Goal: Information Seeking & Learning: Learn about a topic

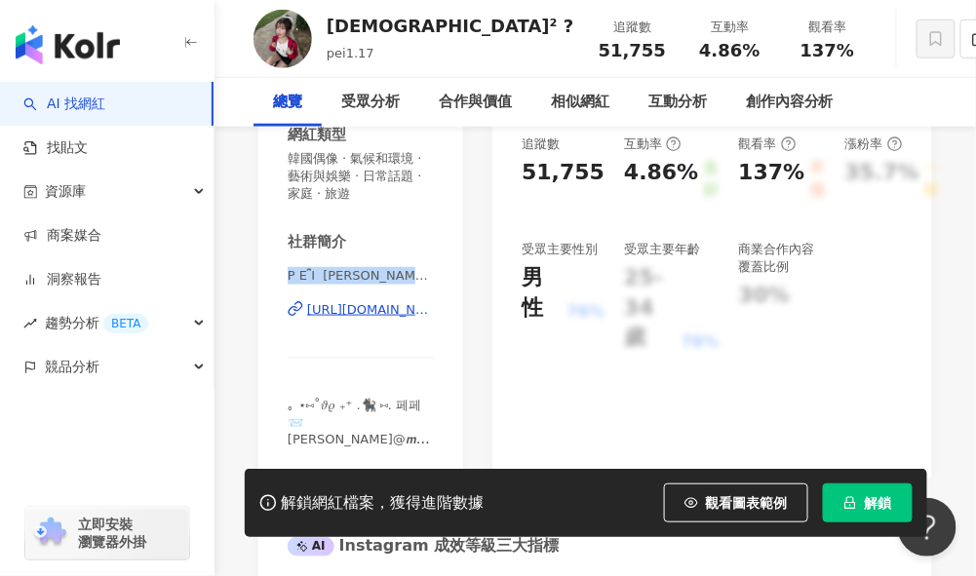
drag, startPoint x: 283, startPoint y: 277, endPoint x: 432, endPoint y: 276, distance: 149.2
click at [433, 276] on div "性別 女 主要語言 繁體中文 67.8% 網紅類型 韓國偶像 · 氣候和環境 · 藝術與娛樂 · 日常話題 · 家庭 · 旅遊 社群簡介 P E I ིྀ 珮…" at bounding box center [360, 236] width 205 height 486
copy span "P E I ིྀ 珮珮 | peim7_o"
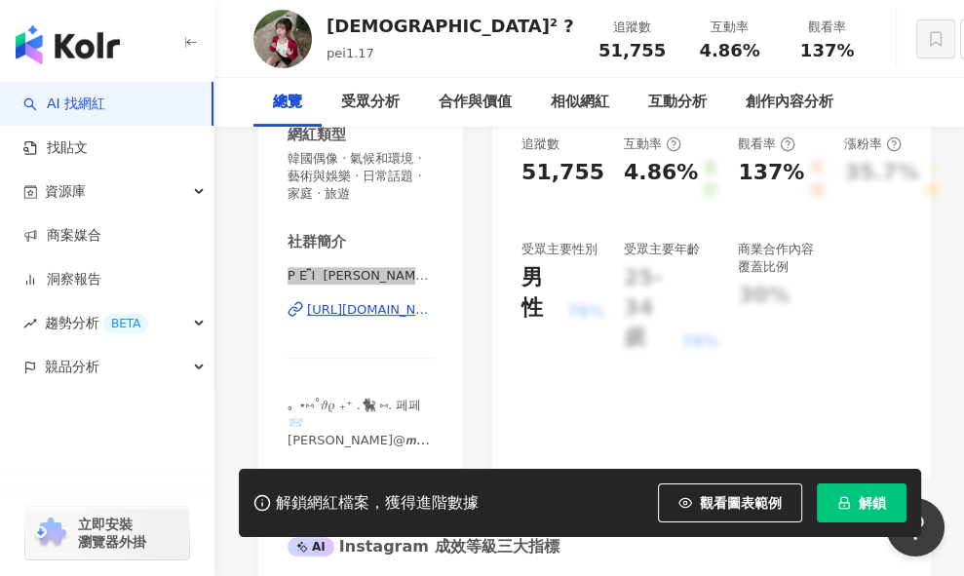
scroll to position [378, 0]
click at [308, 274] on span "P E I ིྀ [PERSON_NAME] | peim7_o" at bounding box center [361, 276] width 146 height 18
drag, startPoint x: 327, startPoint y: 277, endPoint x: 436, endPoint y: 280, distance: 109.3
click at [436, 280] on div "性別 女 主要語言 繁體中文 67.8% 網紅類型 韓國偶像 · 氣候和環境 · 藝術與娛樂 · 日常話題 · 家庭 · 旅遊 社群簡介 P E I ིྀ […" at bounding box center [360, 236] width 205 height 486
copy span "P E I ིྀ [PERSON_NAME] | peim7_o"
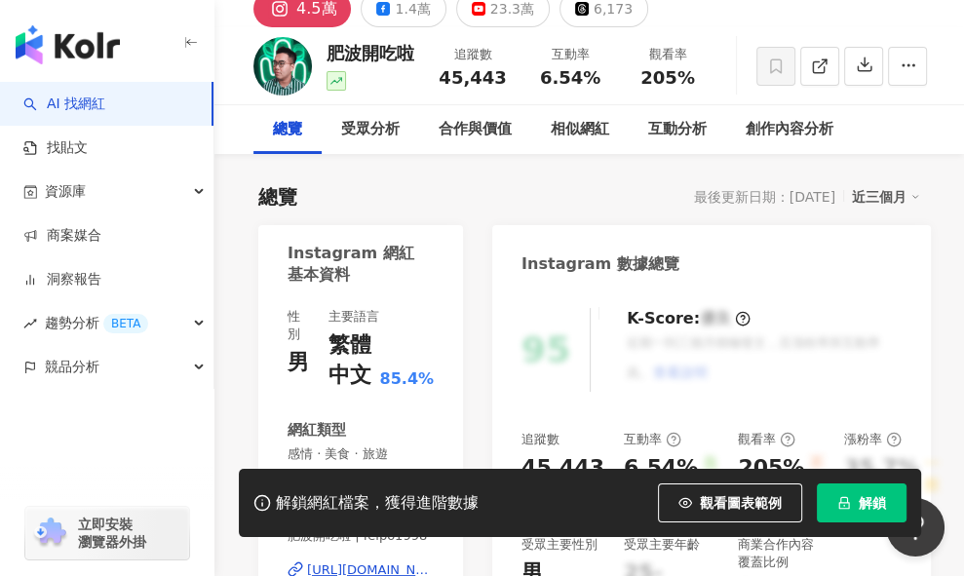
scroll to position [287, 0]
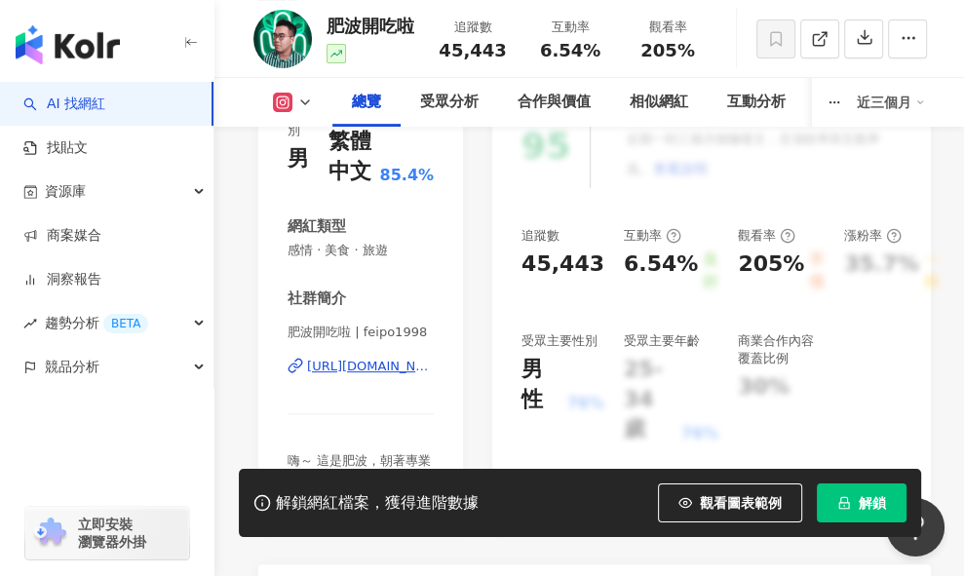
click at [354, 335] on span "肥波開吃啦 | feipo1998" at bounding box center [361, 333] width 146 height 18
drag, startPoint x: 371, startPoint y: 333, endPoint x: 452, endPoint y: 334, distance: 81.9
click at [452, 334] on div "性別 男 主要語言 繁體中文 85.4% 網紅類型 感情 · 美食 · 旅遊 社群簡介 肥波開吃啦 | feipo1998 https://www.insta…" at bounding box center [360, 310] width 205 height 451
copy span "feipo1998"
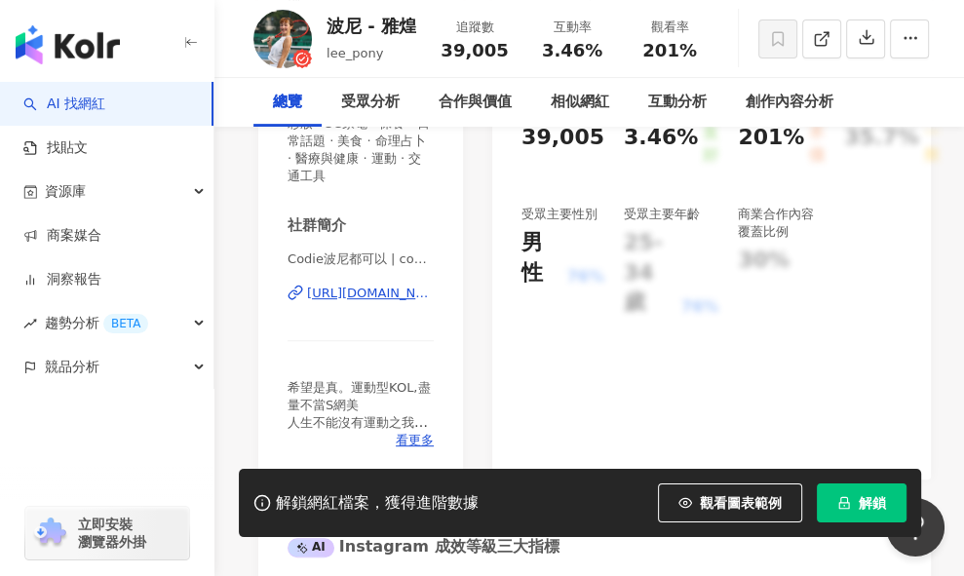
scroll to position [416, 0]
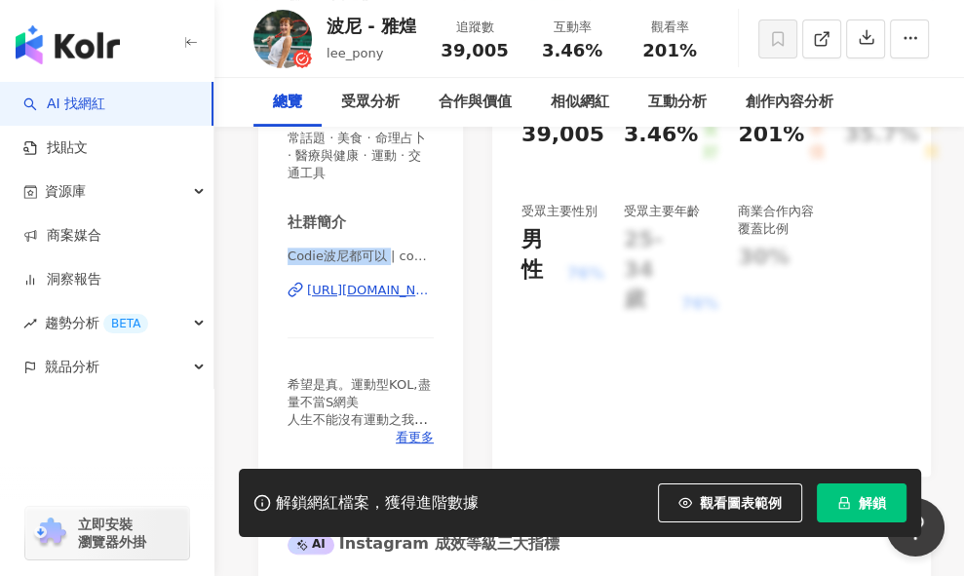
drag, startPoint x: 289, startPoint y: 255, endPoint x: 388, endPoint y: 256, distance: 99.5
click at [388, 256] on span "Codie波尼都可以 | codie_stories" at bounding box center [361, 257] width 146 height 18
copy span "Codie波尼都可以"
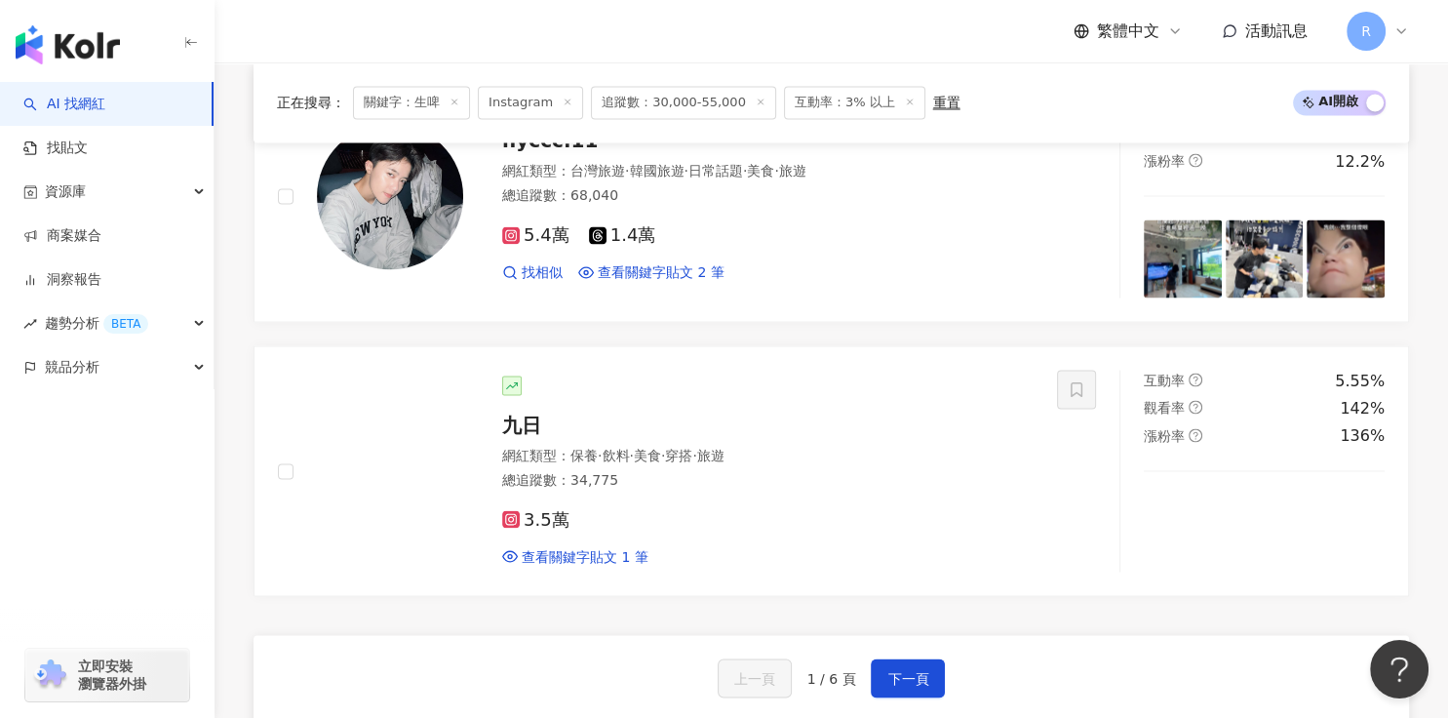
scroll to position [3494, 0]
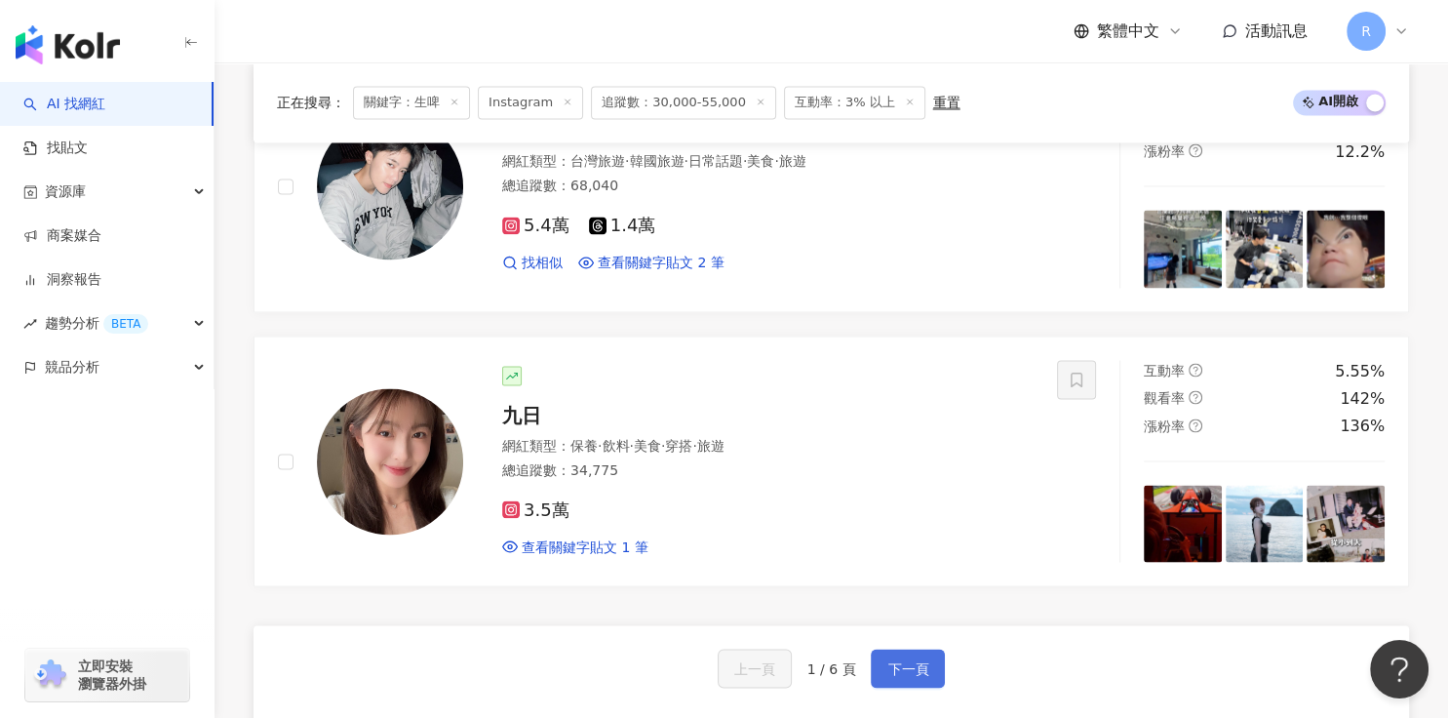
click at [898, 575] on button "下一頁" at bounding box center [908, 667] width 74 height 39
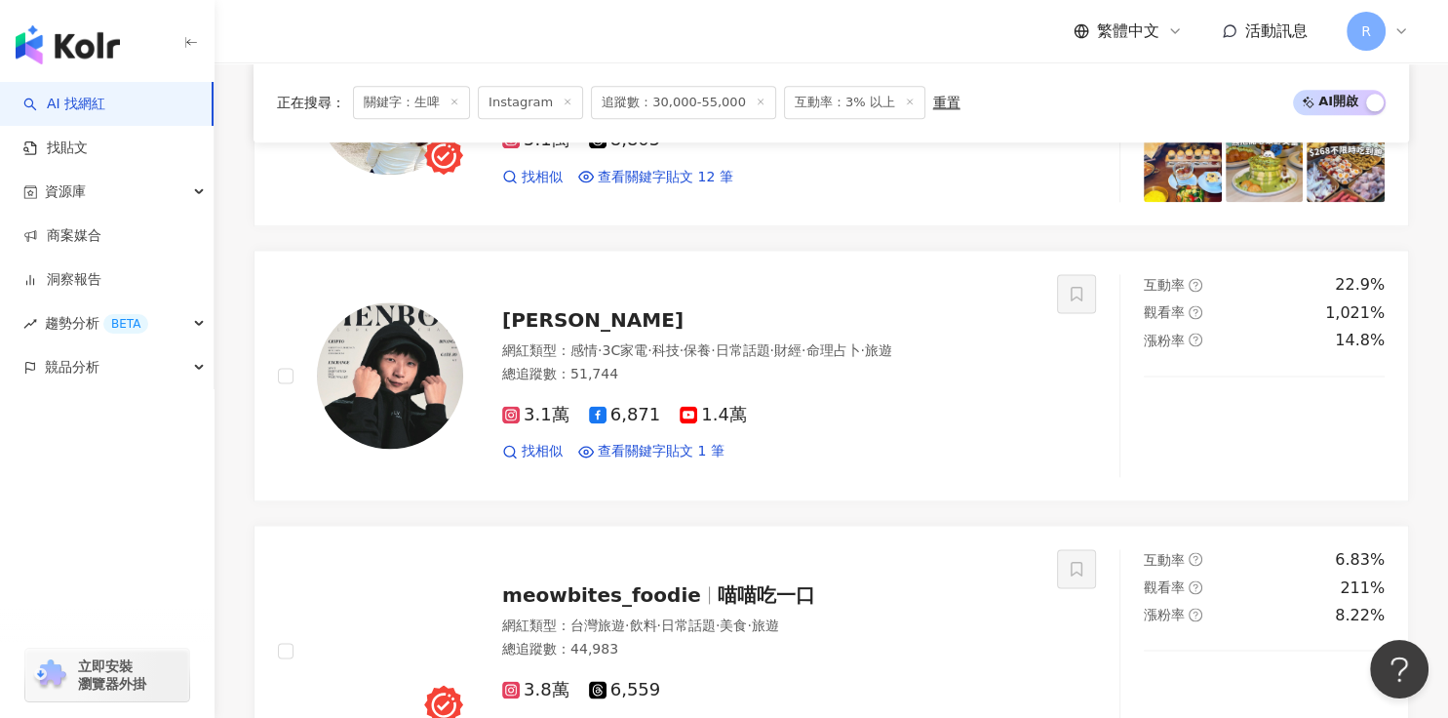
scroll to position [2479, 0]
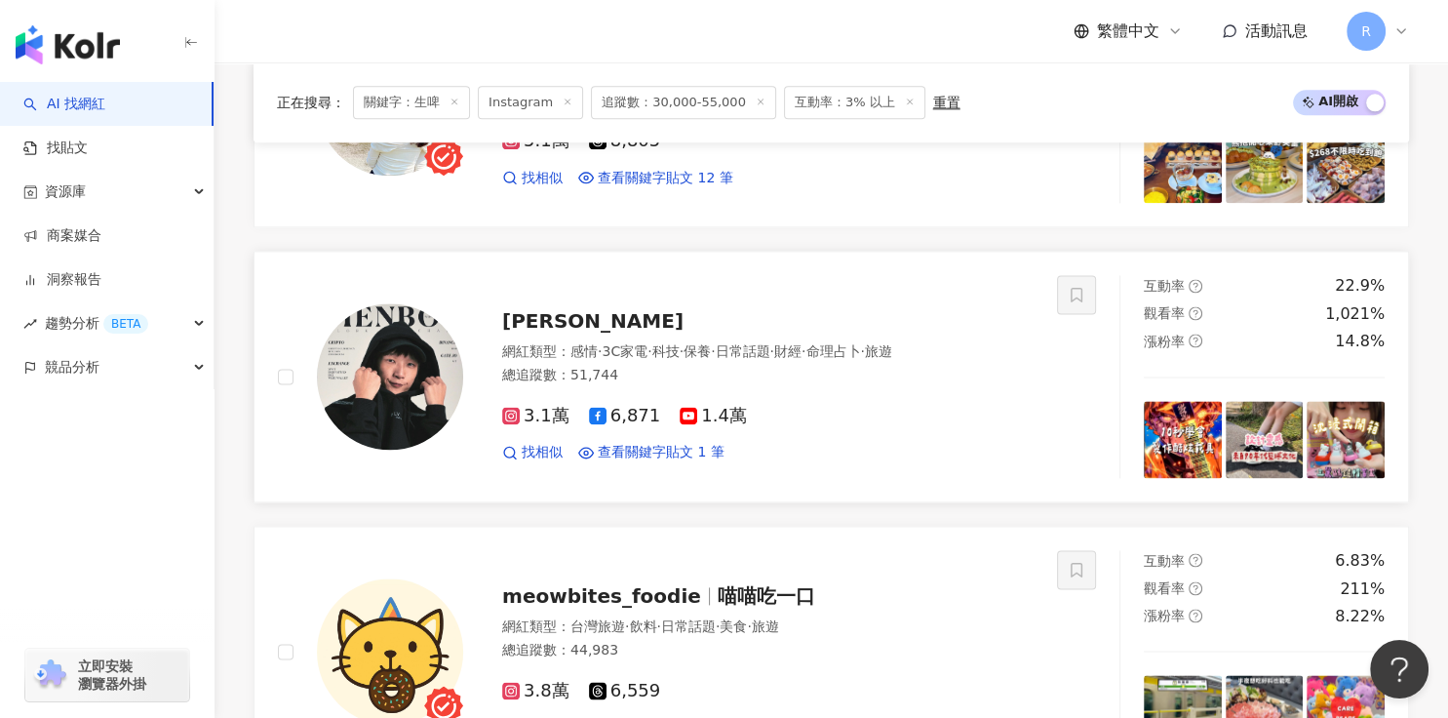
click at [401, 367] on img at bounding box center [390, 376] width 146 height 146
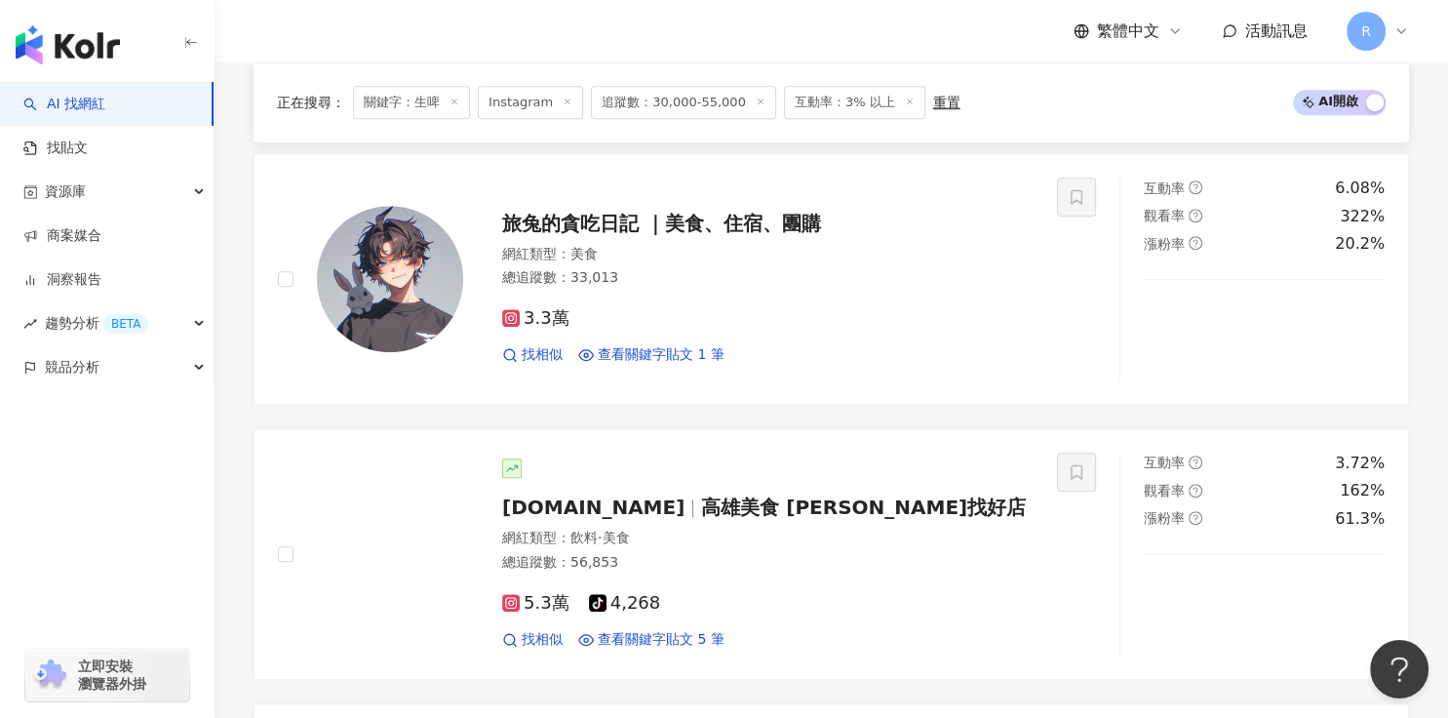
scroll to position [749, 0]
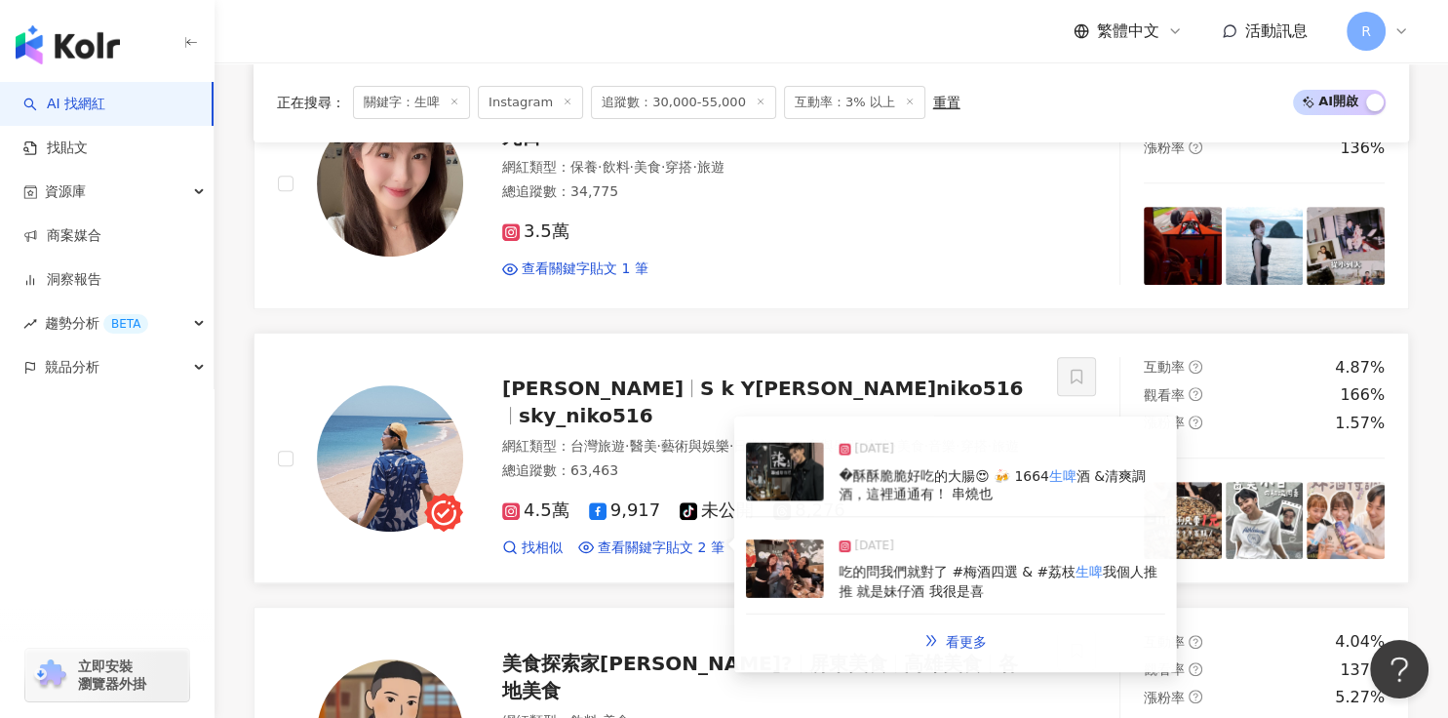
click at [443, 458] on img at bounding box center [390, 458] width 146 height 146
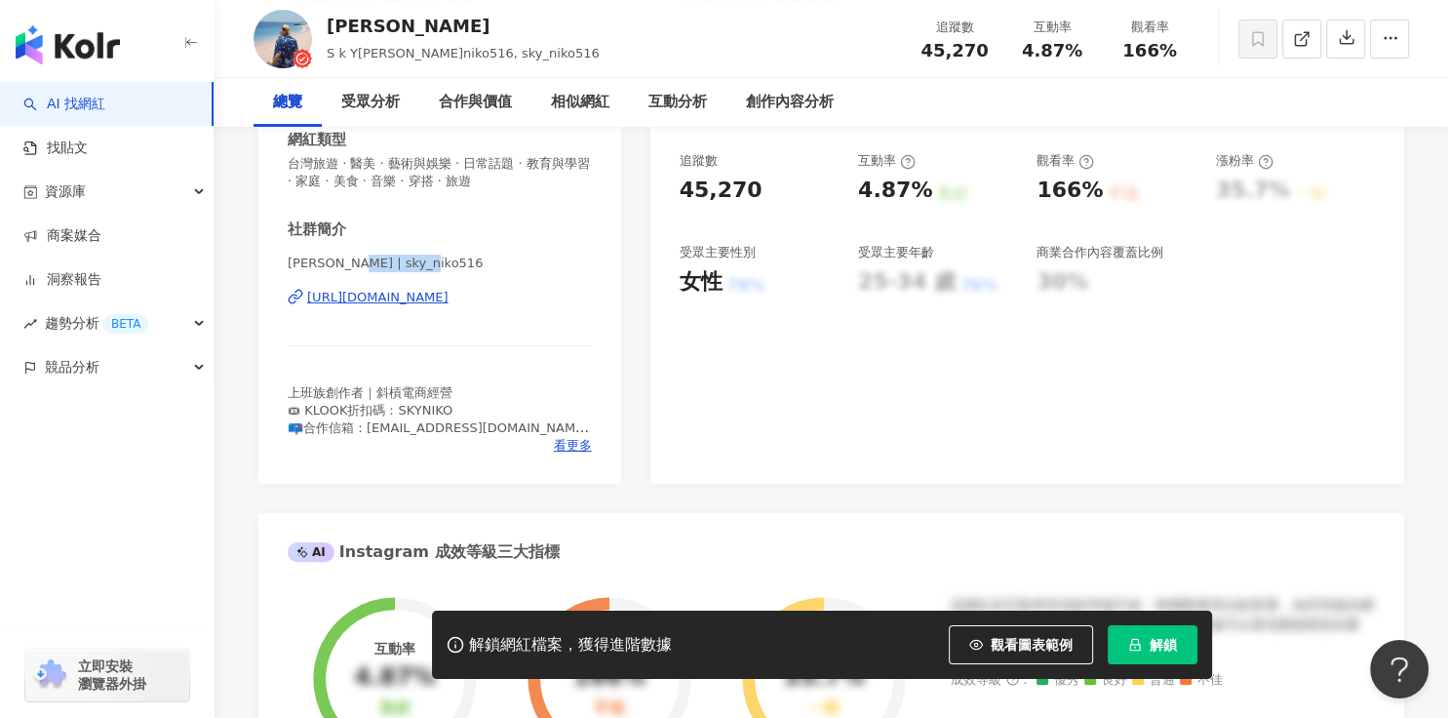
drag, startPoint x: 354, startPoint y: 262, endPoint x: 472, endPoint y: 265, distance: 118.0
click at [472, 265] on span "[PERSON_NAME] | sky_niko516" at bounding box center [440, 264] width 304 height 18
copy span "sky_niko516"
